Goal: Check status: Check status

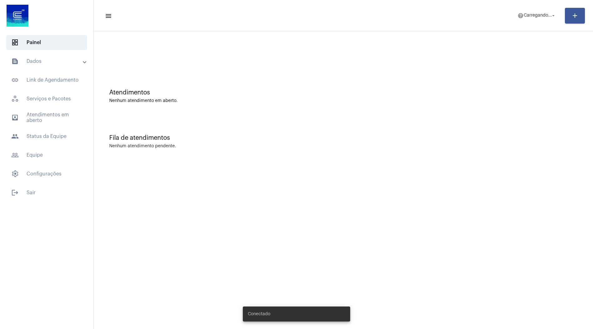
click at [44, 68] on mat-expansion-panel-header "text_snippet_outlined Dados" at bounding box center [49, 61] width 90 height 15
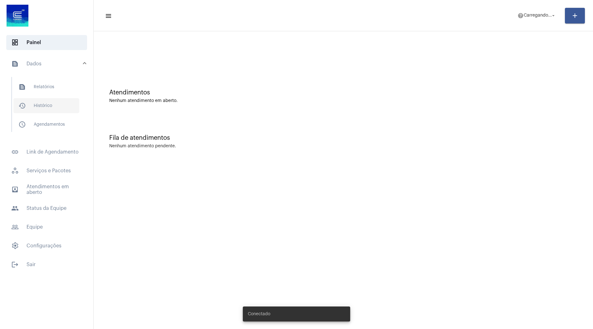
click at [44, 108] on span "history_outlined Histórico" at bounding box center [46, 105] width 66 height 15
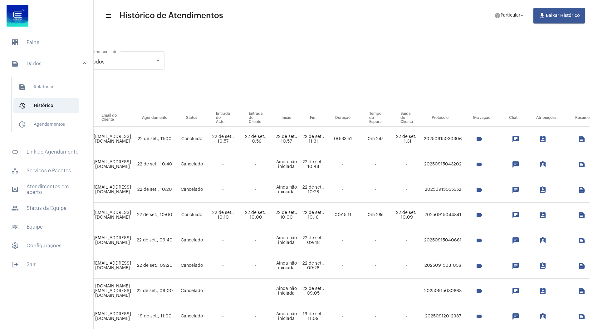
scroll to position [0, 227]
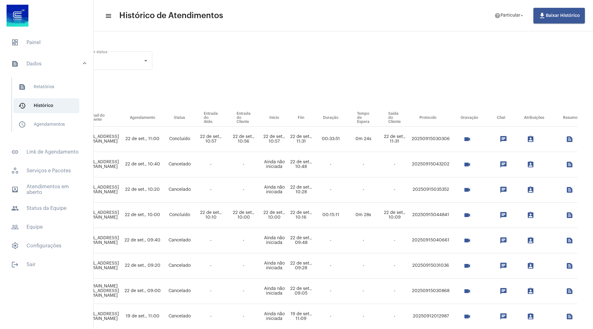
click at [467, 143] on button "videocam" at bounding box center [467, 139] width 12 height 12
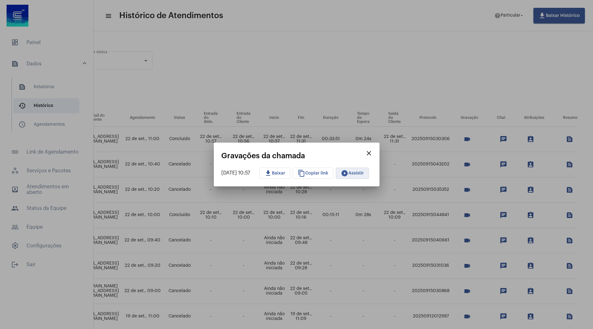
click at [364, 174] on span "play_circle_filled Assistir" at bounding box center [352, 173] width 23 height 4
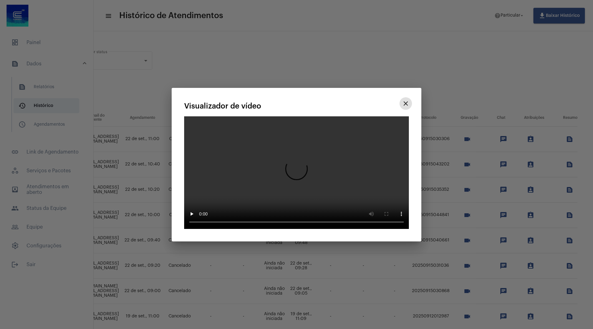
click at [405, 100] on mat-icon "close" at bounding box center [405, 103] width 7 height 7
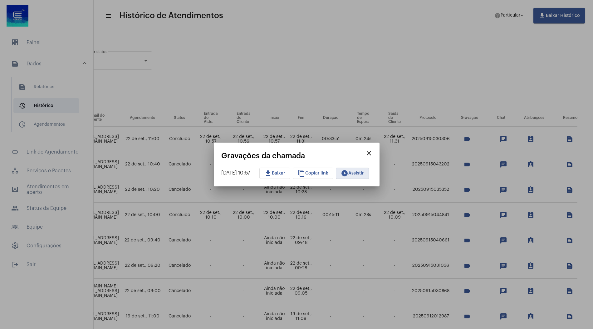
click at [375, 154] on button "close" at bounding box center [369, 153] width 12 height 12
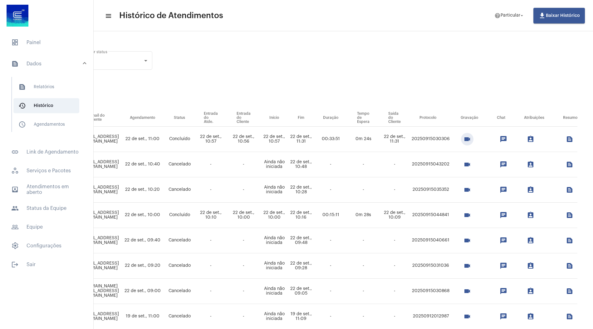
scroll to position [0, 0]
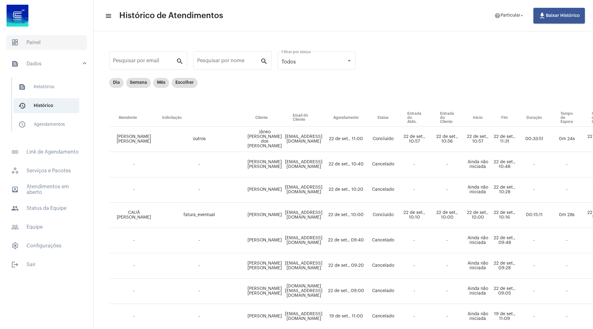
click at [48, 44] on span "dashboard Painel" at bounding box center [46, 42] width 81 height 15
